Goal: Download file/media

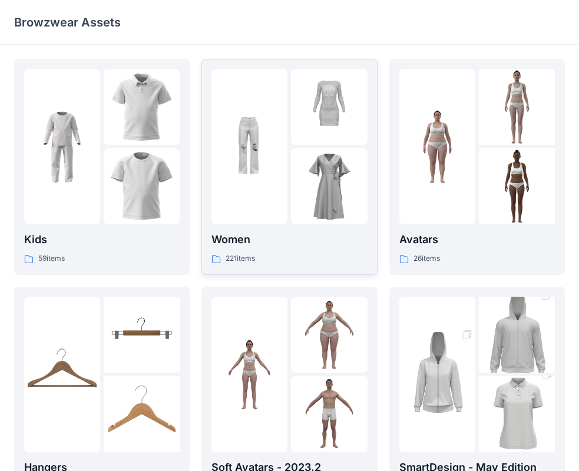
click at [243, 242] on p "Women" at bounding box center [289, 239] width 156 height 16
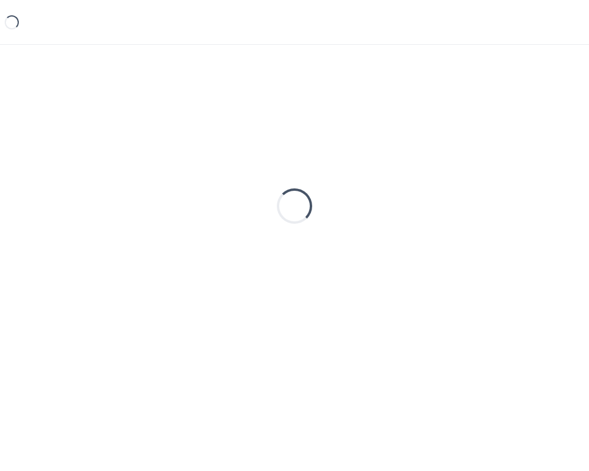
click at [243, 242] on div "Loading..." at bounding box center [294, 206] width 561 height 295
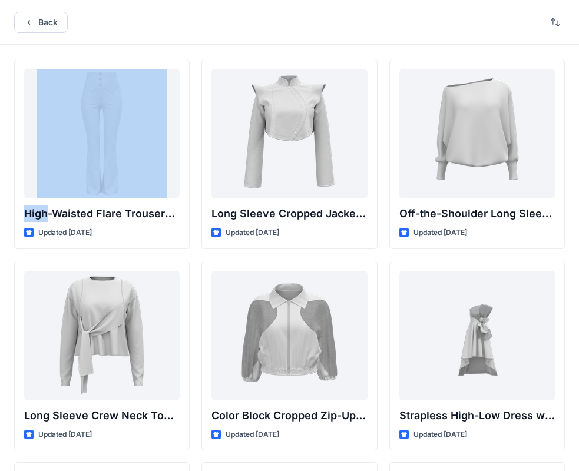
click at [270, 7] on div "Back" at bounding box center [289, 22] width 579 height 45
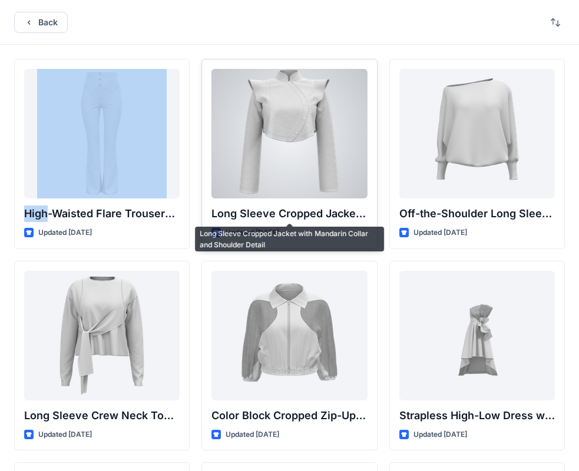
scroll to position [177, 0]
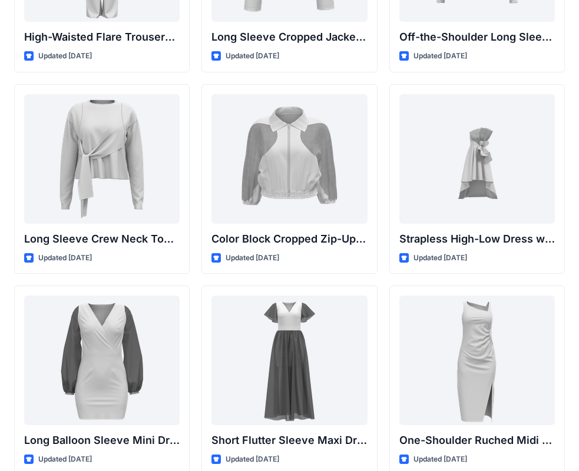
click at [379, 280] on div "High-Waisted Flare Trousers with Button Detail Updated [DATE] Long Sleeve Crew …" at bounding box center [289, 279] width 551 height 795
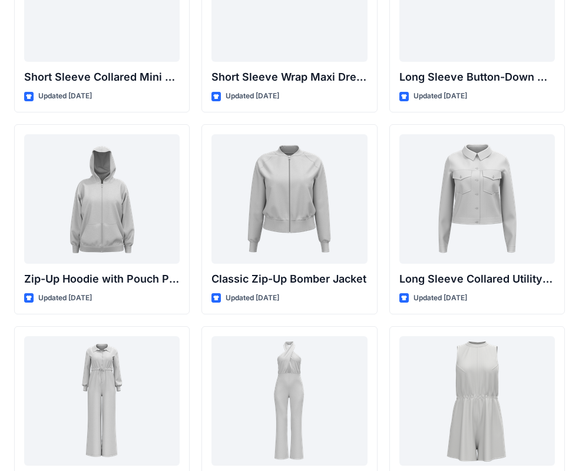
scroll to position [1977, 0]
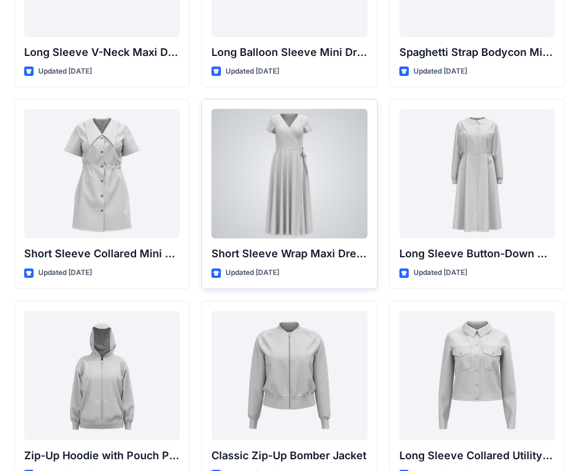
click at [307, 145] on div at bounding box center [289, 174] width 156 height 130
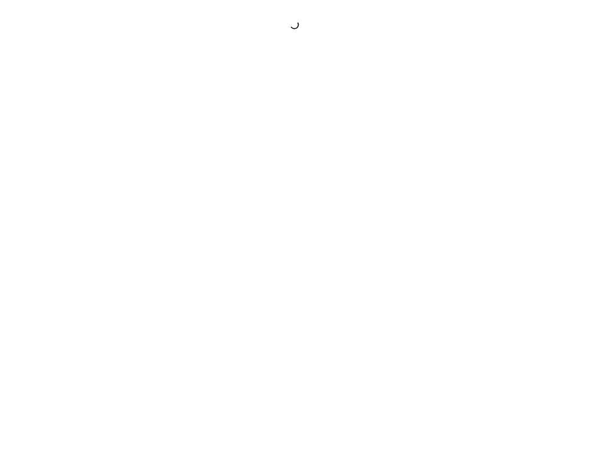
click at [307, 145] on div at bounding box center [294, 235] width 589 height 471
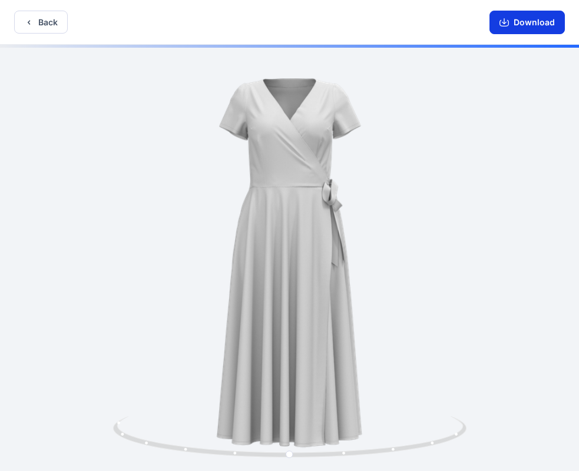
click at [520, 22] on button "Download" at bounding box center [526, 23] width 75 height 24
click at [29, 21] on icon "button" at bounding box center [29, 22] width 2 height 4
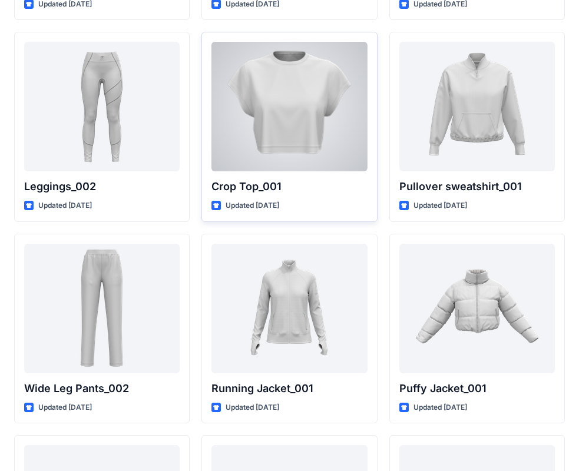
scroll to position [13706, 0]
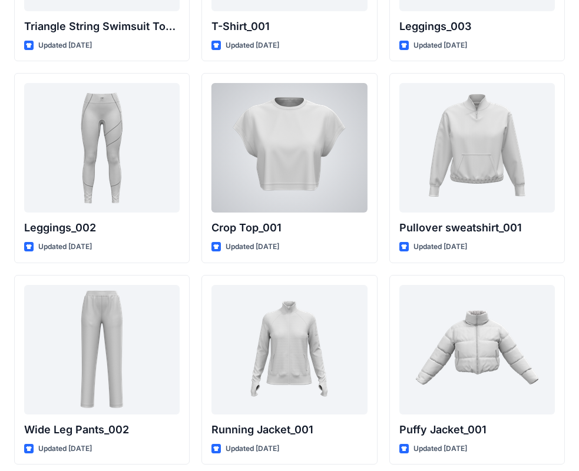
click at [339, 110] on div at bounding box center [289, 148] width 156 height 130
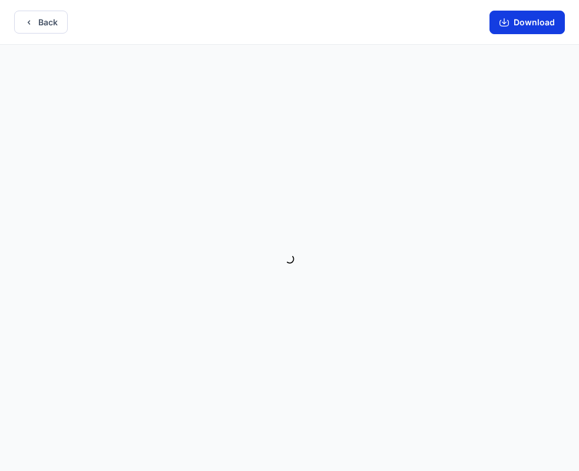
click at [523, 22] on button "Download" at bounding box center [526, 23] width 75 height 24
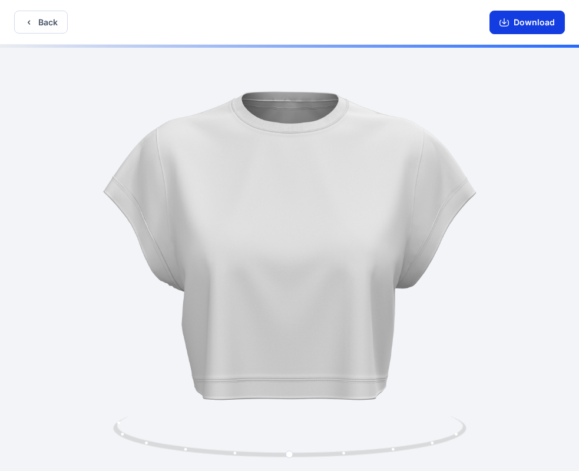
click at [514, 30] on button "Download" at bounding box center [526, 23] width 75 height 24
click at [44, 20] on button "Back" at bounding box center [41, 22] width 54 height 23
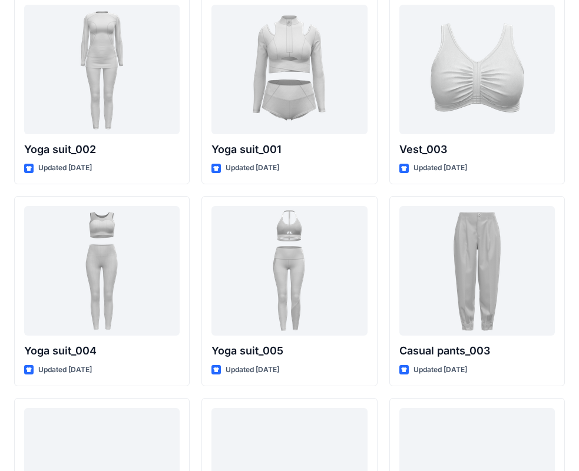
scroll to position [6538, 0]
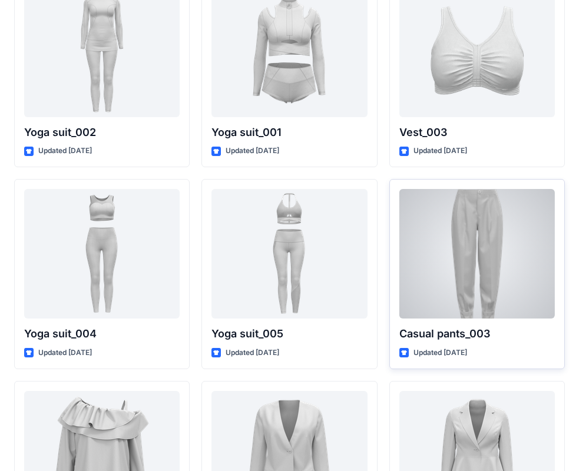
click at [469, 272] on div at bounding box center [477, 254] width 156 height 130
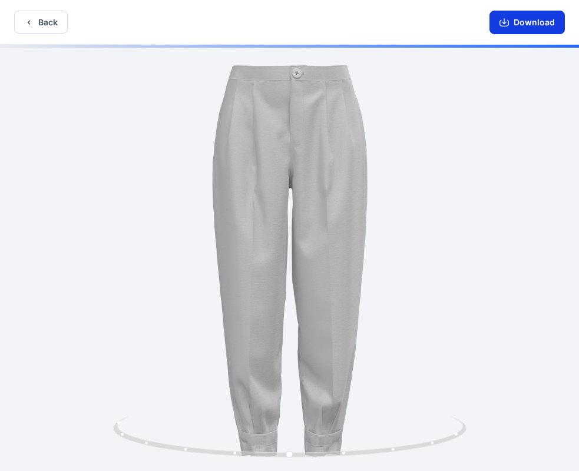
click at [515, 21] on button "Download" at bounding box center [526, 23] width 75 height 24
